Goal: Task Accomplishment & Management: Complete application form

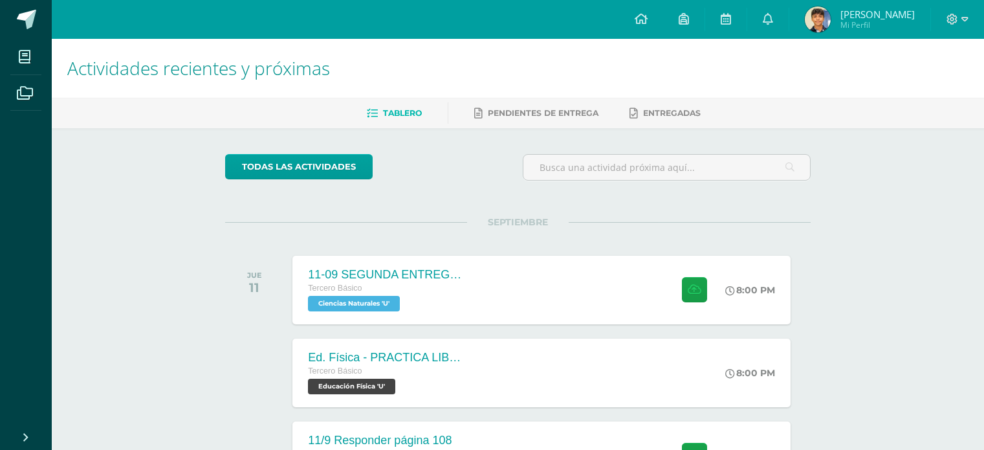
scroll to position [129, 0]
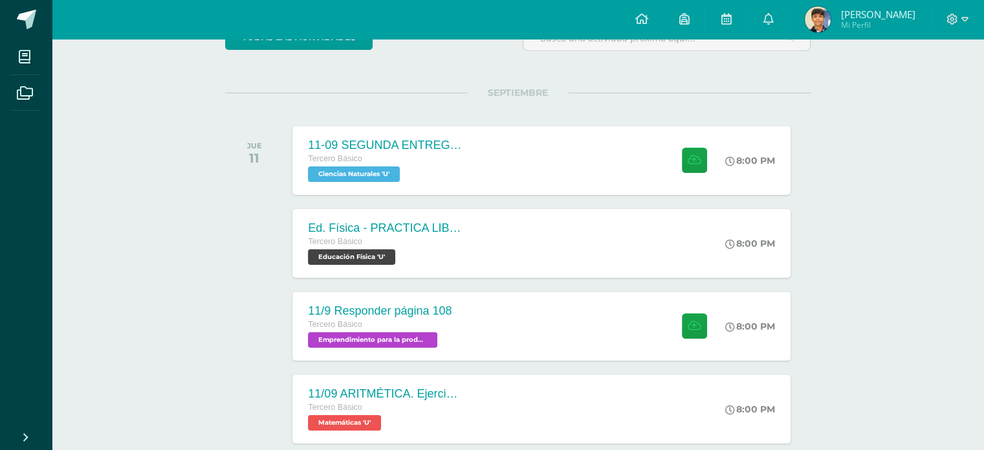
click at [878, 14] on span "[PERSON_NAME]" at bounding box center [877, 14] width 74 height 13
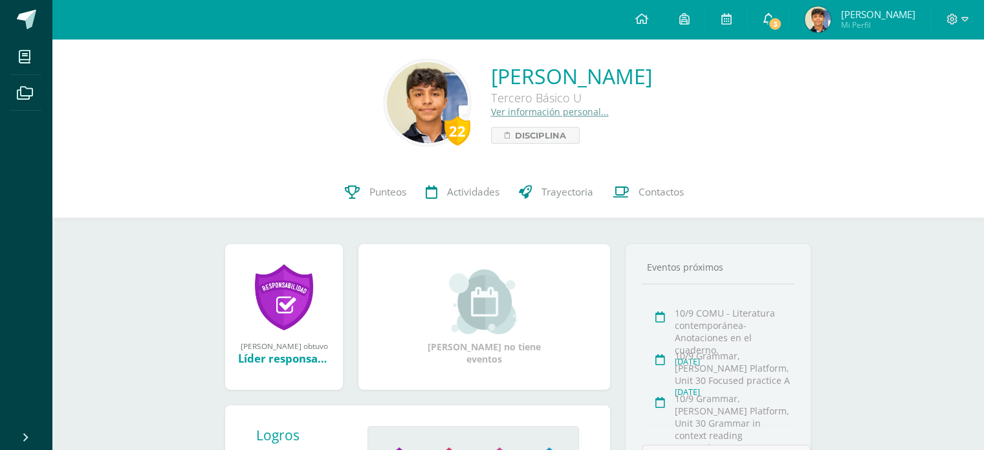
click at [773, 23] on icon at bounding box center [768, 19] width 10 height 12
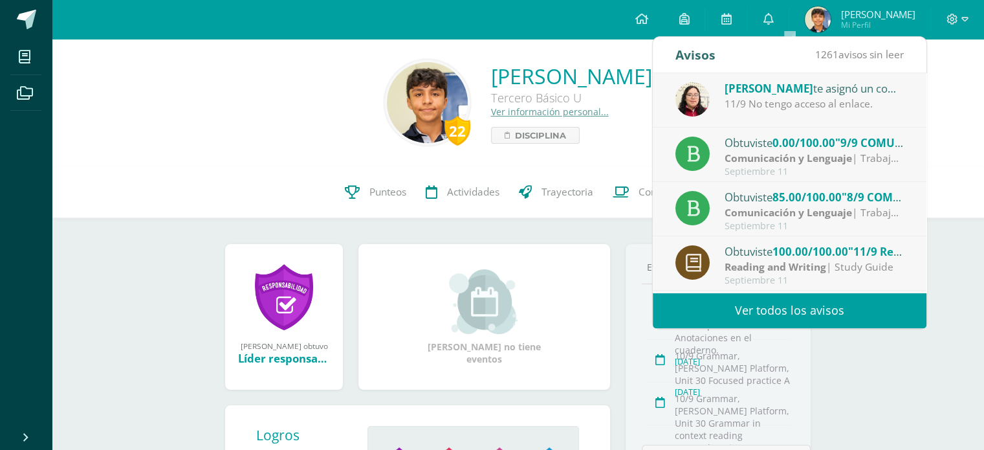
click at [858, 140] on span ""9/9 COMU - Siglo XX: Literatura de Vanguardia - presentación"" at bounding box center [1003, 142] width 336 height 15
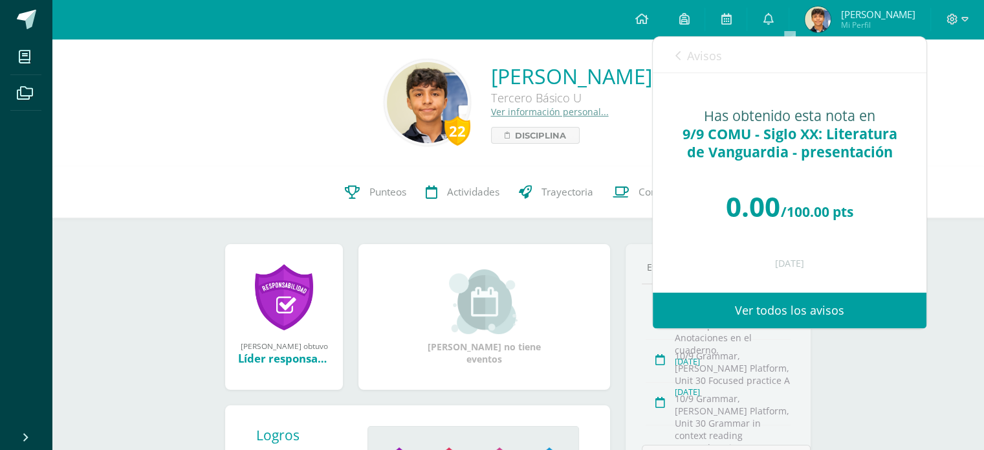
click at [675, 57] on icon at bounding box center [677, 55] width 5 height 10
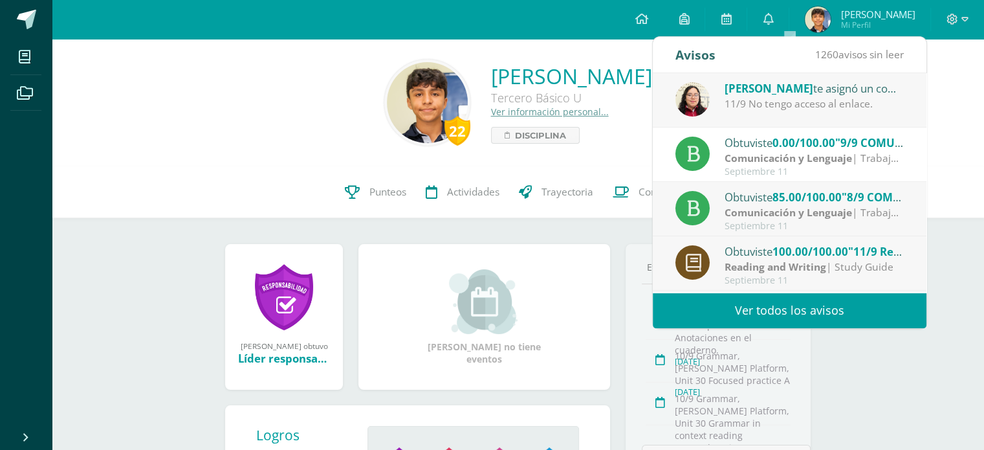
click at [754, 95] on span "[PERSON_NAME]" at bounding box center [769, 88] width 89 height 15
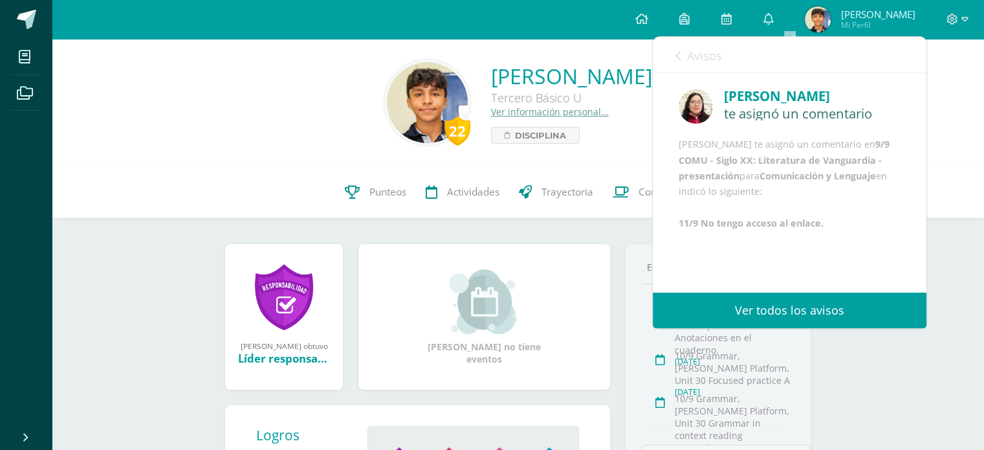
scroll to position [15, 0]
click at [679, 56] on icon at bounding box center [677, 55] width 5 height 10
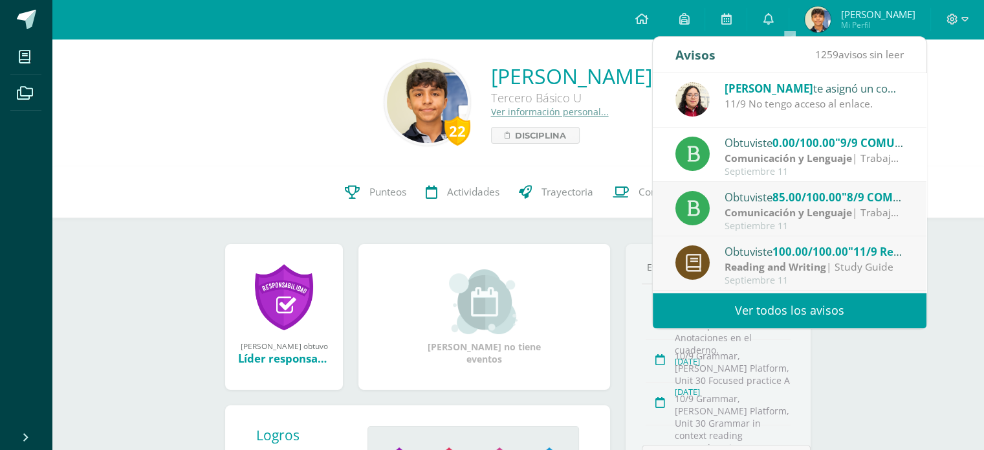
click at [745, 199] on div "Obtuviste 85.00/100.00 "8/9 COMU - Caligrama de página 194 y 195 (Entrega físic…" at bounding box center [815, 196] width 180 height 17
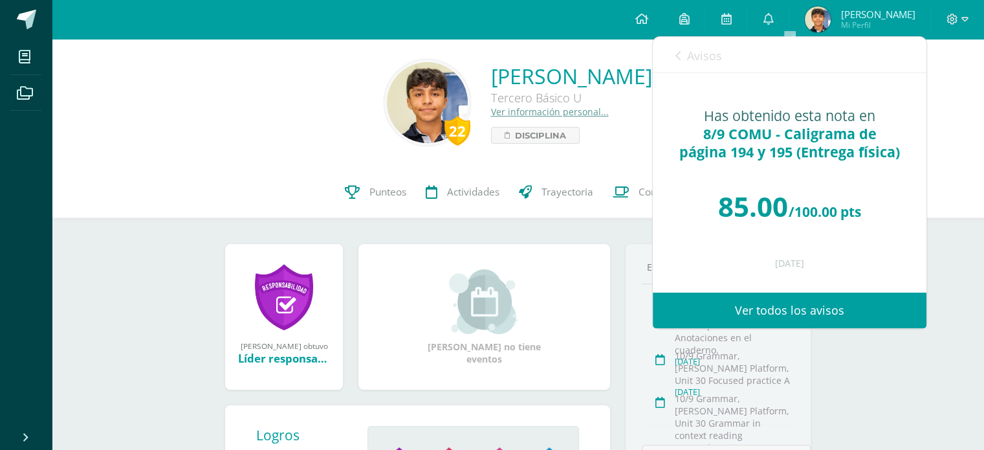
click at [756, 135] on span "8/9 COMU - Caligrama de página 194 y 195 (Entrega física)" at bounding box center [789, 142] width 221 height 37
click at [752, 124] on span "8/9 COMU - Caligrama de página 194 y 195 (Entrega física)" at bounding box center [789, 142] width 221 height 37
click at [789, 14] on link "0" at bounding box center [767, 19] width 41 height 39
click at [773, 17] on icon at bounding box center [768, 19] width 10 height 12
click at [692, 59] on span "Avisos" at bounding box center [704, 56] width 35 height 16
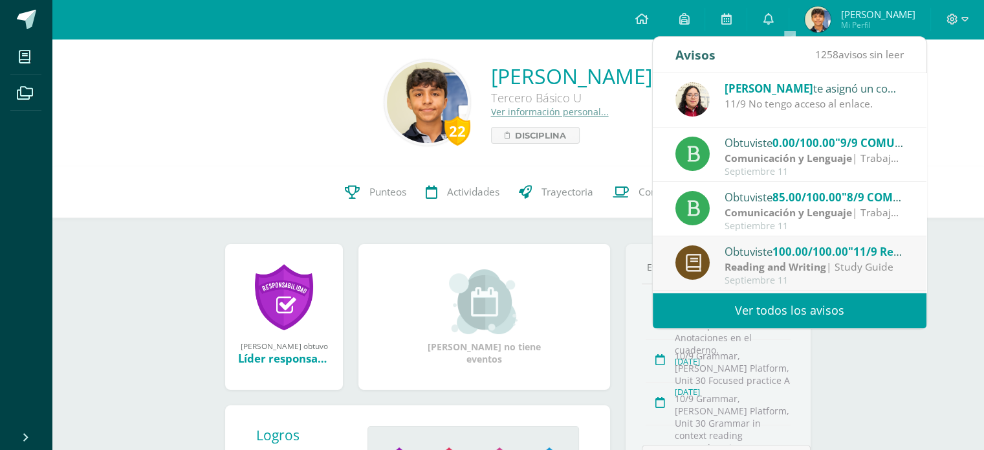
click at [735, 159] on strong "Comunicación y Lenguaje" at bounding box center [788, 158] width 127 height 14
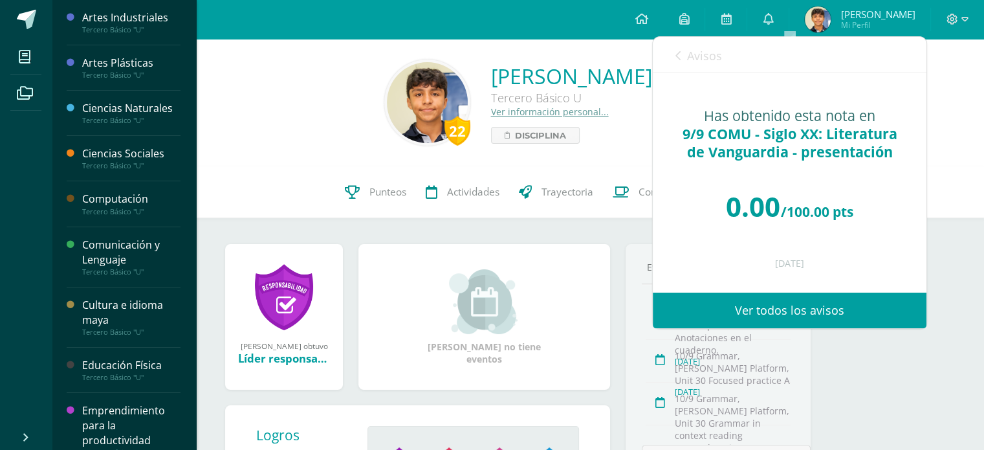
click at [114, 258] on div "Comunicación y Lenguaje" at bounding box center [131, 252] width 98 height 30
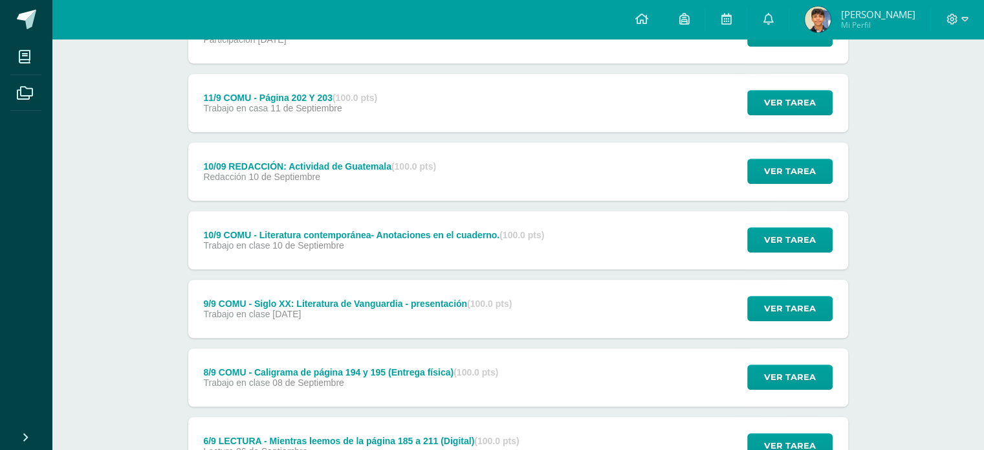
scroll to position [846, 0]
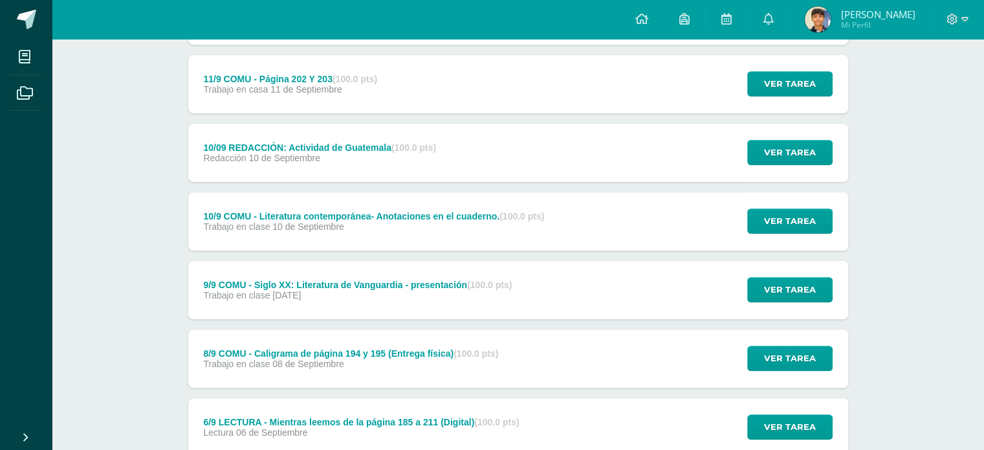
click at [436, 307] on div "9/9 COMU - Siglo XX: Literatura de Vanguardia - presentación (100.0 pts) Trabaj…" at bounding box center [358, 290] width 340 height 58
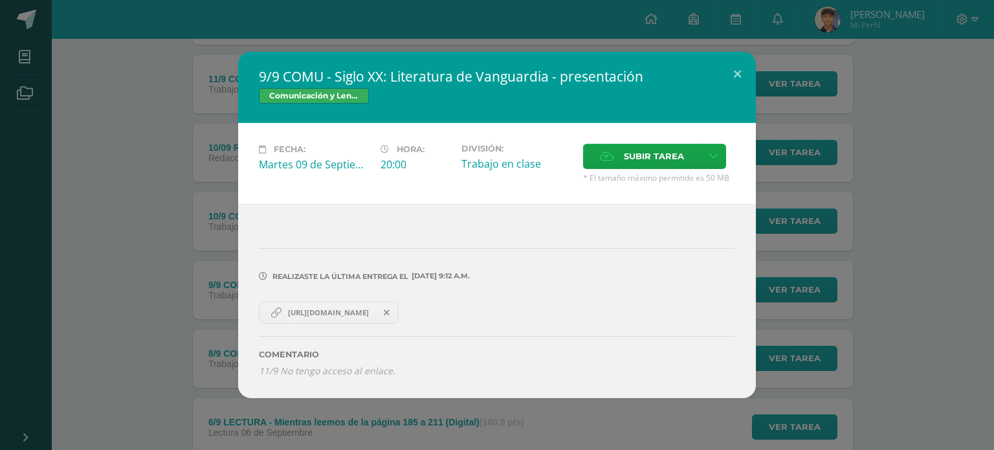
click at [366, 313] on span "[URL][DOMAIN_NAME]" at bounding box center [328, 312] width 94 height 10
click at [615, 155] on label "Subir tarea" at bounding box center [642, 156] width 118 height 25
click at [0, 0] on input "Subir tarea" at bounding box center [0, 0] width 0 height 0
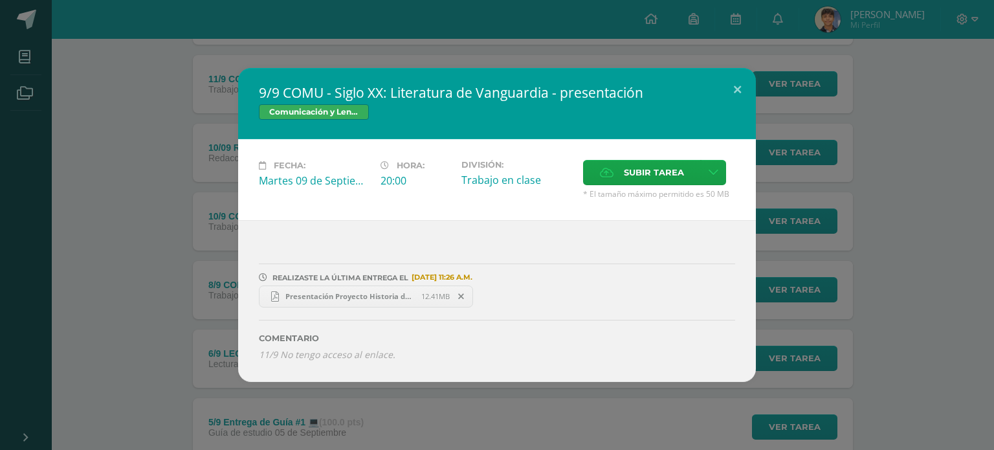
click at [276, 292] on icon at bounding box center [275, 296] width 8 height 10
click at [729, 93] on button at bounding box center [737, 90] width 37 height 44
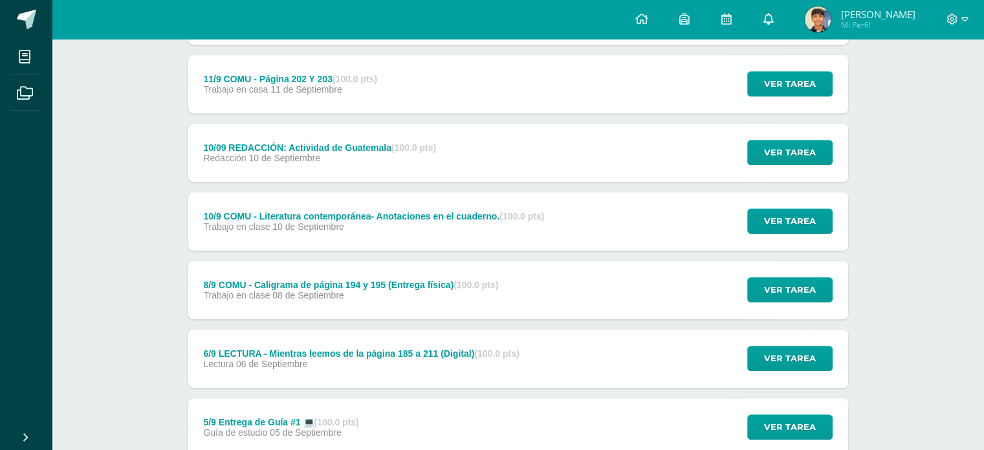
click at [789, 16] on link at bounding box center [767, 19] width 41 height 39
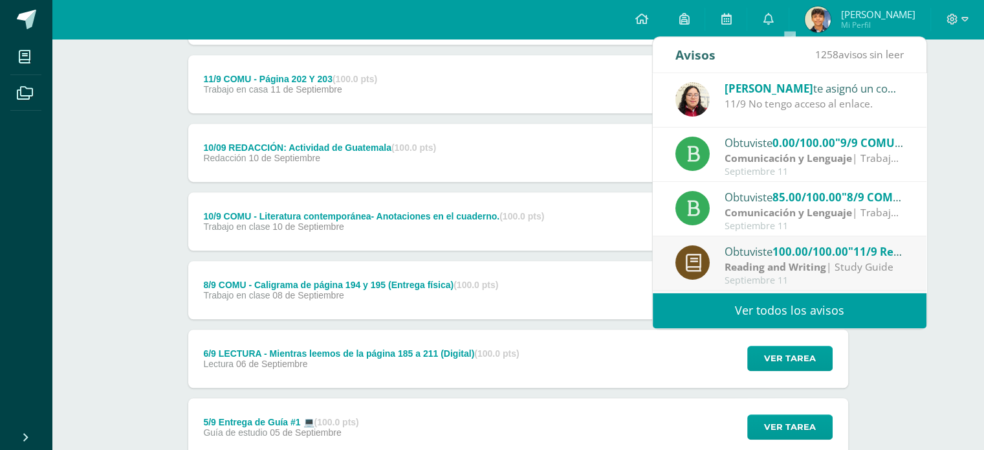
click at [813, 159] on strong "Comunicación y Lenguaje" at bounding box center [788, 158] width 127 height 14
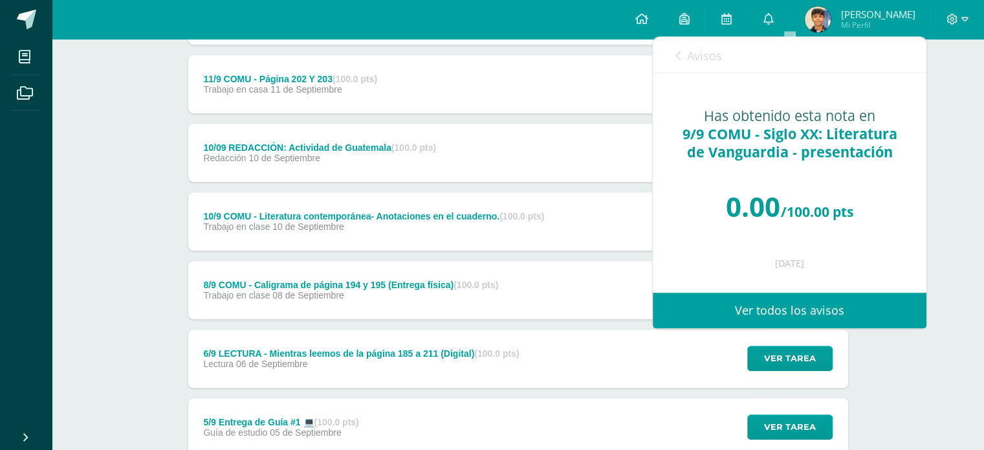
click at [694, 50] on span "Avisos" at bounding box center [704, 56] width 35 height 16
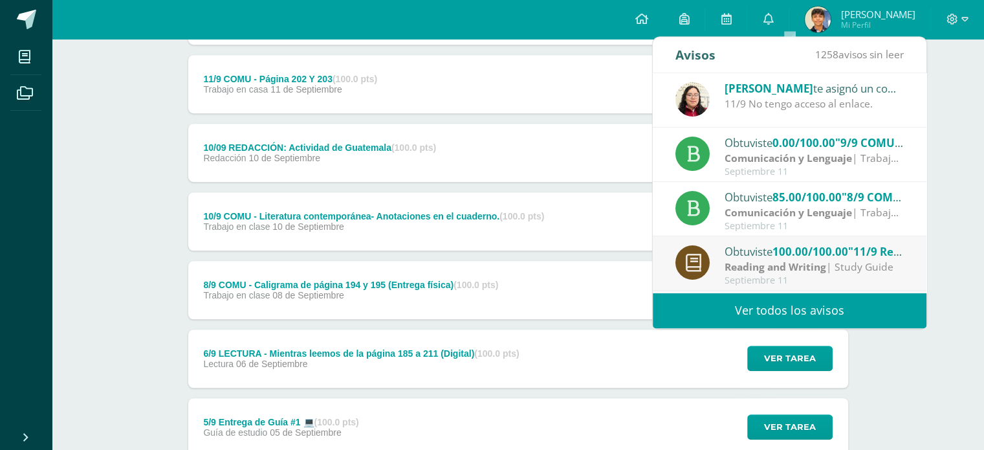
click at [792, 111] on div "[PERSON_NAME] te asignó un comentario en '9/9 COMU - Siglo XX: Literatura de Va…" at bounding box center [790, 100] width 274 height 54
